Goal: Information Seeking & Learning: Learn about a topic

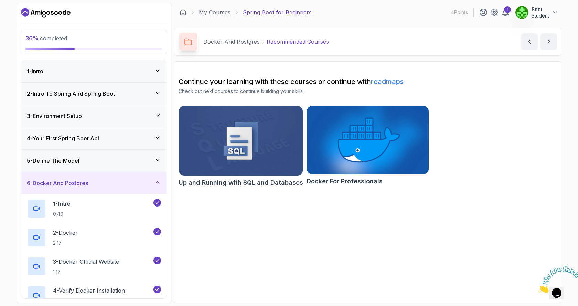
scroll to position [168, 0]
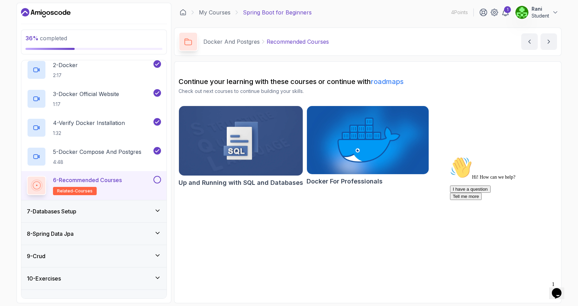
click at [156, 181] on button at bounding box center [158, 180] width 8 height 8
click at [156, 181] on icon at bounding box center [157, 179] width 6 height 7
click at [105, 180] on p "6 - Recommended Courses" at bounding box center [87, 180] width 69 height 8
click at [81, 189] on span "related-courses" at bounding box center [74, 191] width 35 height 6
click at [153, 214] on div "7 - Databases Setup" at bounding box center [94, 211] width 134 height 8
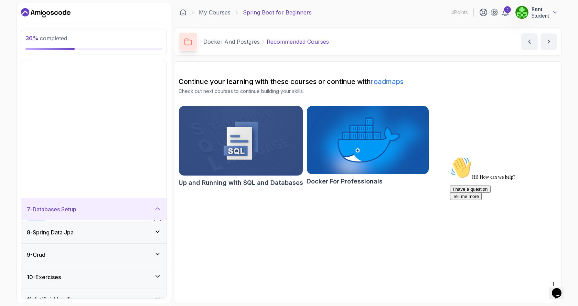
scroll to position [30, 0]
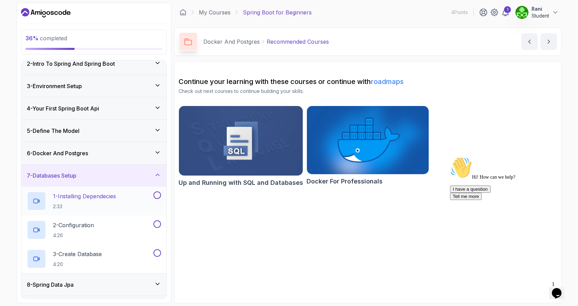
click at [93, 200] on p "1 - Installing Dependecies" at bounding box center [84, 196] width 63 height 8
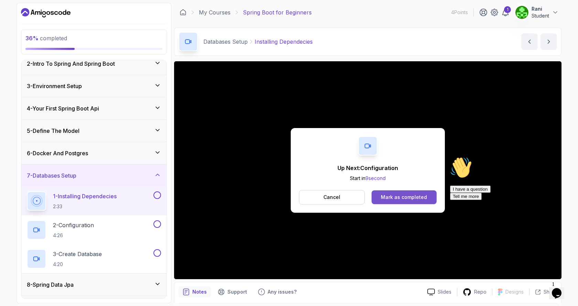
click at [383, 197] on div "Mark as completed" at bounding box center [404, 197] width 46 height 7
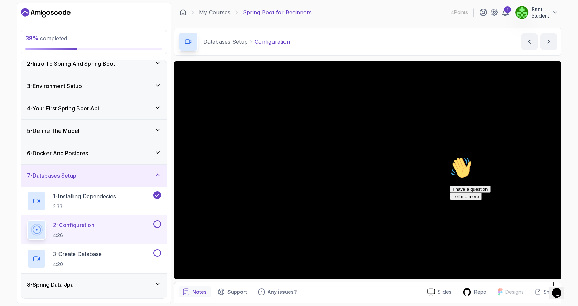
click at [68, 226] on p "2 - Configuration" at bounding box center [73, 225] width 41 height 8
click at [199, 295] on p "Notes" at bounding box center [199, 291] width 14 height 7
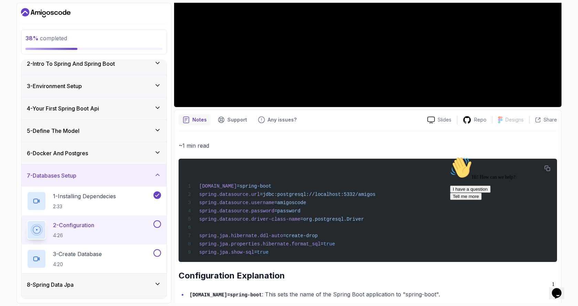
scroll to position [207, 0]
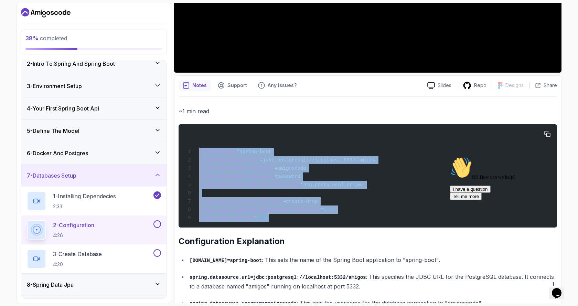
drag, startPoint x: 200, startPoint y: 152, endPoint x: 339, endPoint y: 223, distance: 156.3
click at [339, 223] on div "[DOMAIN_NAME] =spring-boot spring.datasource.url =jdbc:postgresql://localhost:5…" at bounding box center [368, 175] width 368 height 95
copy code "[DOMAIN_NAME] =spring-boot spring.datasource.url =jdbc:postgresql://localhost:5…"
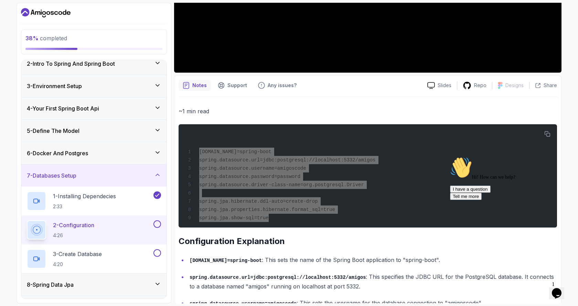
scroll to position [275, 0]
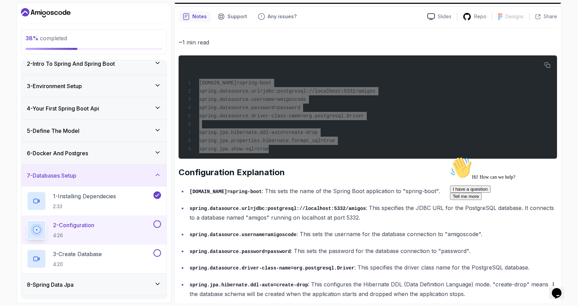
click at [450, 157] on icon "Chat attention grabber" at bounding box center [450, 157] width 0 height 0
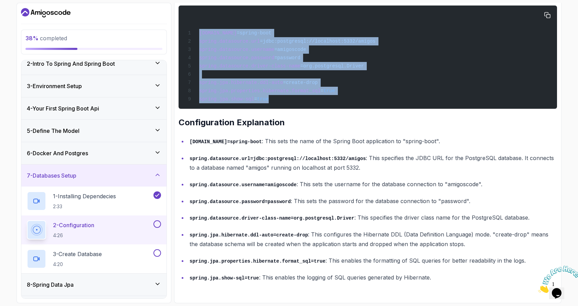
click at [281, 47] on span "=amigoscode" at bounding box center [290, 50] width 32 height 6
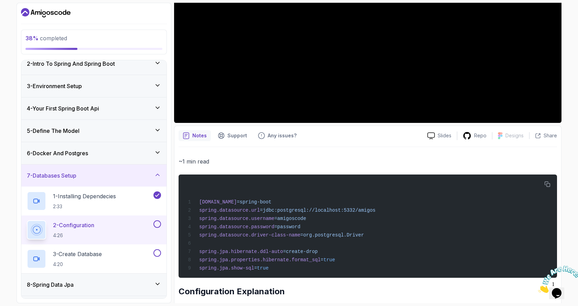
scroll to position [87, 0]
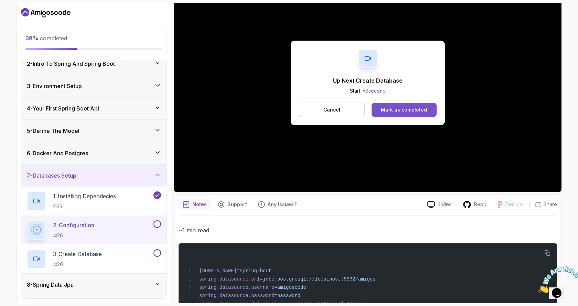
click at [397, 110] on div "Mark as completed" at bounding box center [404, 109] width 46 height 7
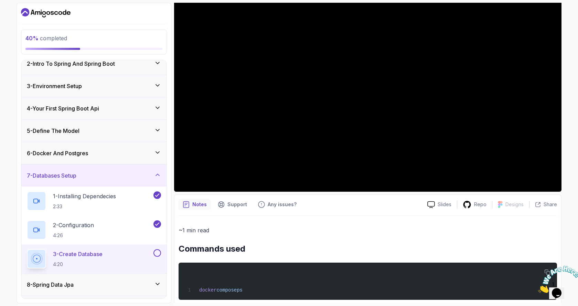
click at [193, 207] on p "Notes" at bounding box center [199, 204] width 14 height 7
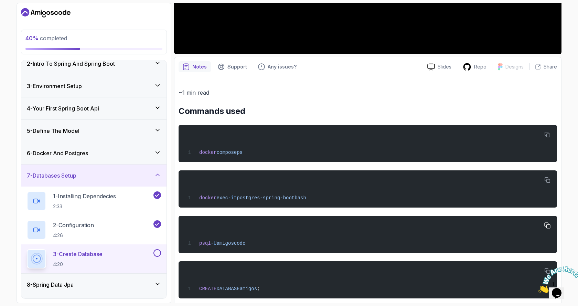
scroll to position [236, 0]
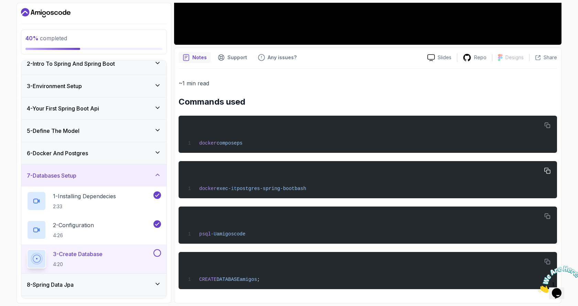
click at [200, 188] on span "docker" at bounding box center [207, 189] width 17 height 6
drag, startPoint x: 200, startPoint y: 188, endPoint x: 313, endPoint y: 185, distance: 113.0
click at [313, 185] on div "docker exec -it postgres-spring-boot bash" at bounding box center [368, 179] width 368 height 29
copy span "docker exec -it postgres-spring-boot bash"
drag, startPoint x: 250, startPoint y: 234, endPoint x: 199, endPoint y: 234, distance: 50.9
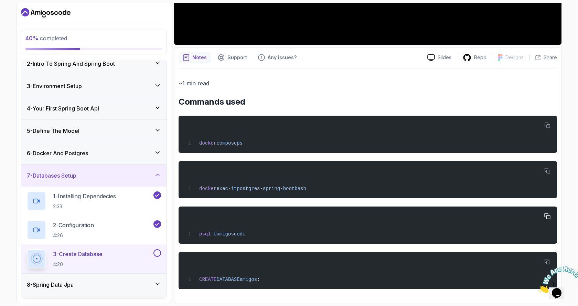
click at [199, 234] on div "psql -U amigoscode" at bounding box center [368, 225] width 368 height 29
copy span "psql -U amigoscode"
drag, startPoint x: 263, startPoint y: 281, endPoint x: 200, endPoint y: 281, distance: 63.7
click at [200, 281] on div "CREATE DATABASE amigos ;" at bounding box center [368, 270] width 368 height 29
copy span "CREATE DATABASE amigos ;"
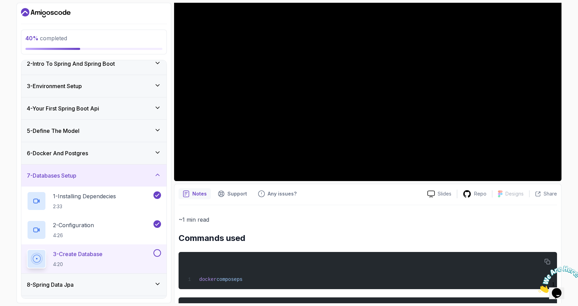
scroll to position [29, 0]
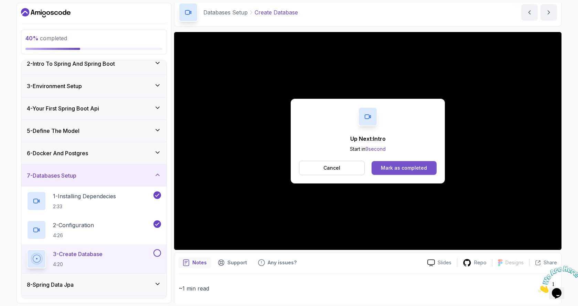
click at [376, 162] on button "Mark as completed" at bounding box center [404, 168] width 65 height 14
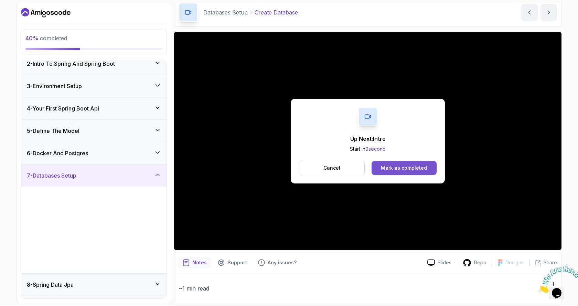
scroll to position [24, 0]
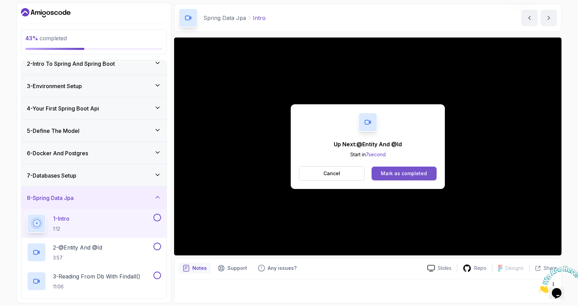
click at [390, 174] on div "Mark as completed" at bounding box center [404, 173] width 46 height 7
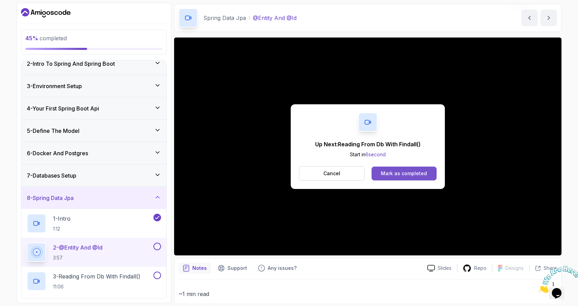
click at [381, 173] on button "Mark as completed" at bounding box center [404, 174] width 65 height 14
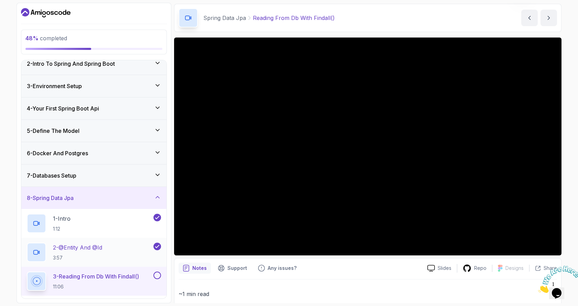
click at [76, 246] on p "2 - @Entity And @Id" at bounding box center [77, 247] width 49 height 8
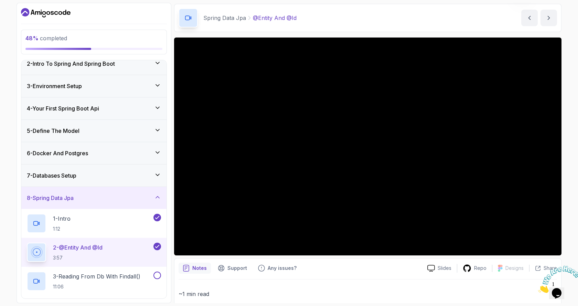
click at [190, 271] on div "Notes" at bounding box center [195, 268] width 32 height 11
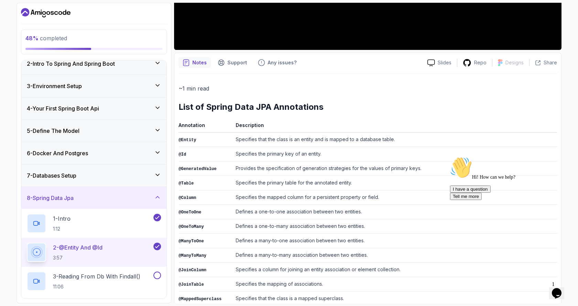
scroll to position [126, 0]
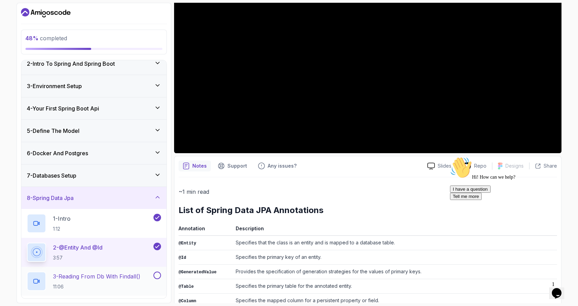
click at [87, 276] on p "3 - Reading From Db With Findall()" at bounding box center [96, 276] width 87 height 8
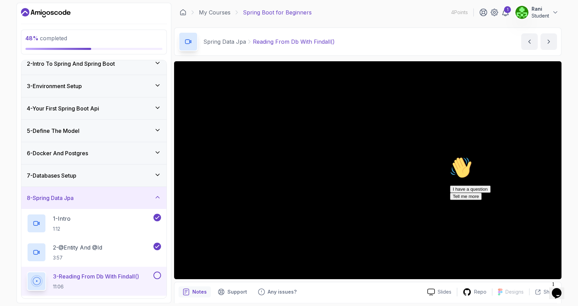
click at [450, 157] on icon "Chat attention grabber" at bounding box center [450, 157] width 0 height 0
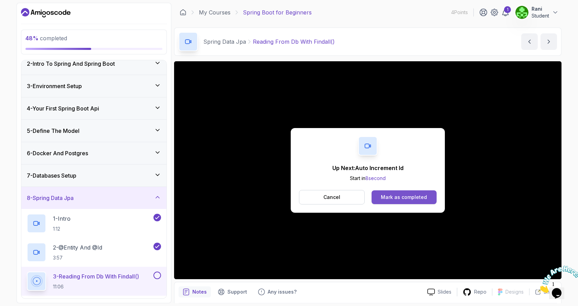
click at [408, 194] on div "Mark as completed" at bounding box center [404, 197] width 46 height 7
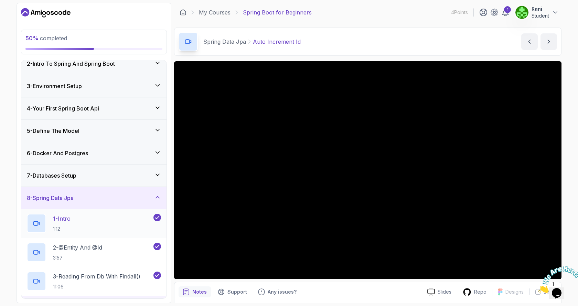
scroll to position [99, 0]
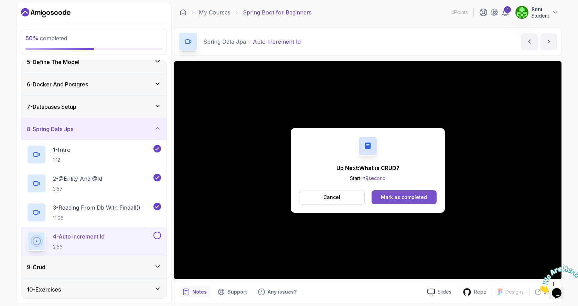
click at [396, 194] on div "Mark as completed" at bounding box center [404, 197] width 46 height 7
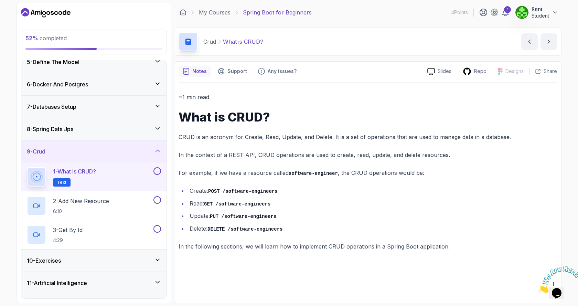
click at [366, 79] on div "Notes Support Any issues? Slides Repo Designs Design not available Share ~1 min…" at bounding box center [368, 182] width 388 height 242
